Goal: Task Accomplishment & Management: Complete application form

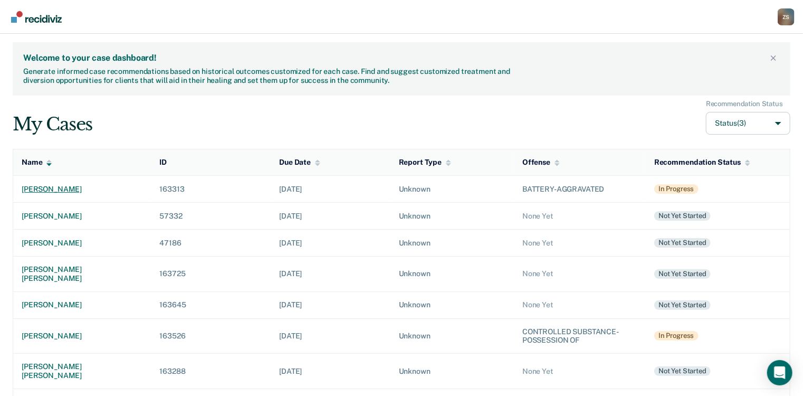
click at [78, 190] on div "[PERSON_NAME]" at bounding box center [82, 189] width 121 height 9
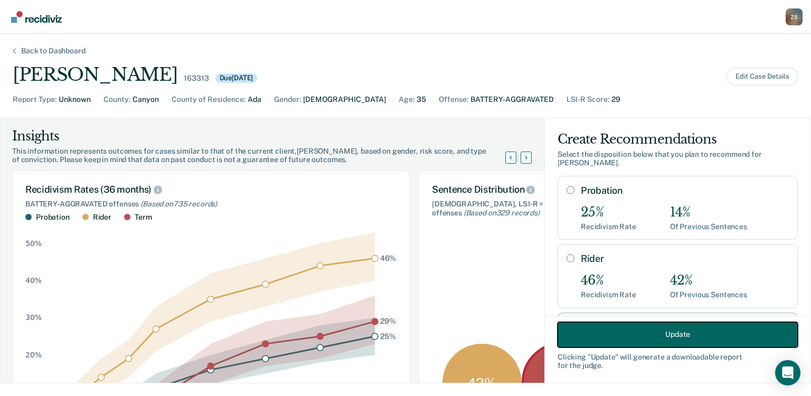
click at [589, 336] on button "Update" at bounding box center [677, 333] width 240 height 25
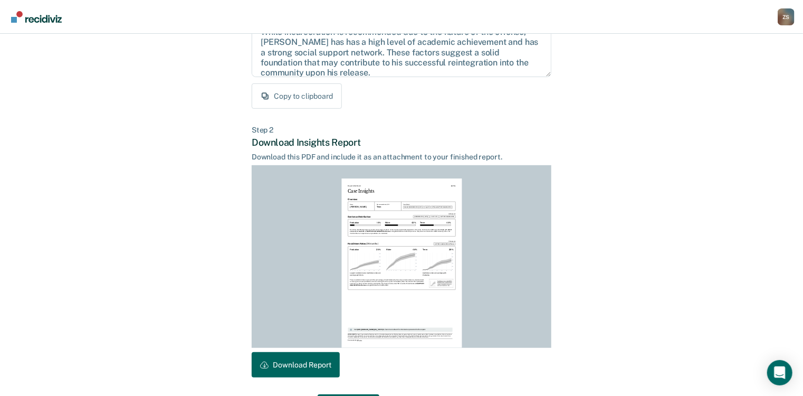
scroll to position [206, 0]
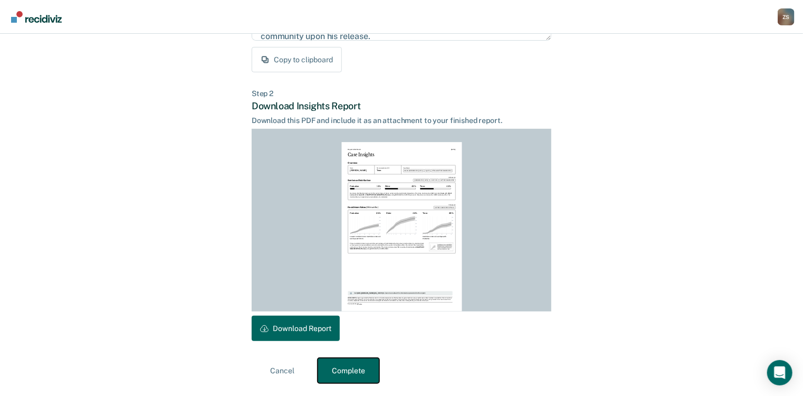
click at [353, 365] on button "Complete" at bounding box center [349, 370] width 62 height 25
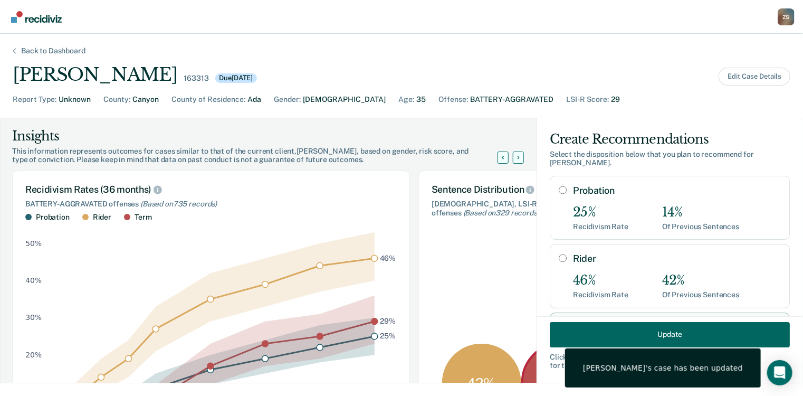
scroll to position [0, 0]
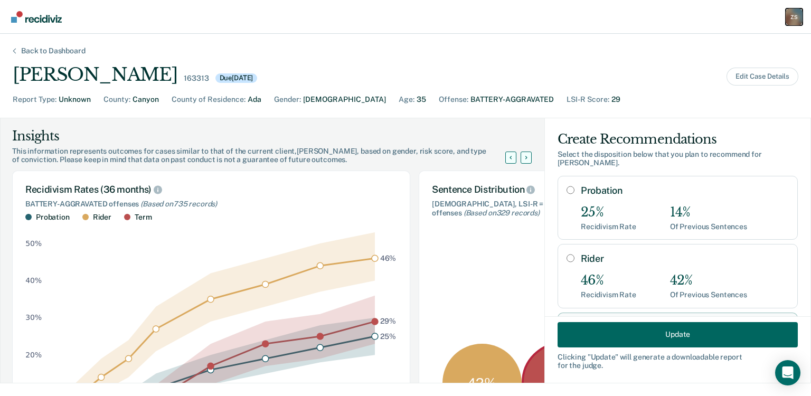
click at [791, 23] on div "Z S" at bounding box center [793, 16] width 17 height 17
click at [752, 55] on link "Go to PSI Case Dashboard" at bounding box center [750, 55] width 88 height 9
